Goal: Task Accomplishment & Management: Use online tool/utility

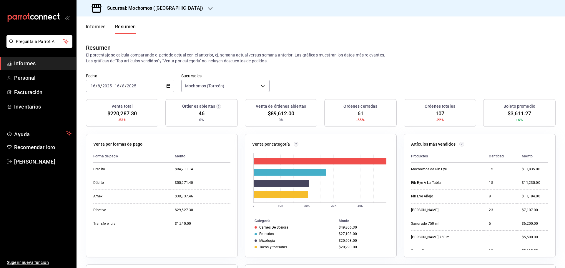
click at [97, 28] on font "Informes" at bounding box center [96, 27] width 20 height 6
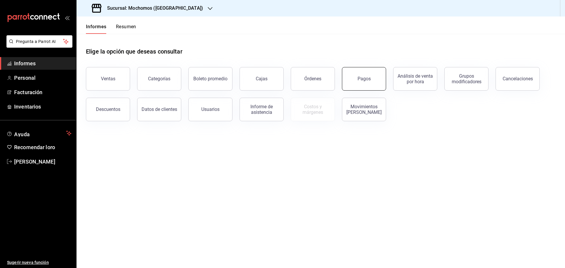
click at [369, 85] on button "Pagos" at bounding box center [364, 79] width 44 height 24
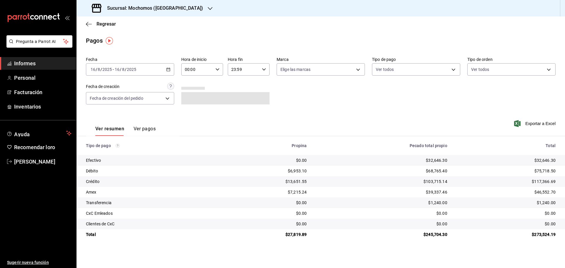
click at [218, 69] on icon "button" at bounding box center [218, 69] width 4 height 4
click at [193, 97] on font "05" at bounding box center [192, 96] width 5 height 5
type input "05:00"
click at [193, 97] on font "05" at bounding box center [192, 96] width 5 height 5
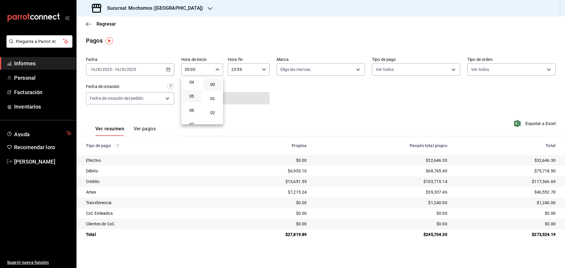
click at [539, 125] on div at bounding box center [282, 134] width 565 height 268
click at [539, 123] on font "Exportar a Excel" at bounding box center [541, 123] width 30 height 5
